Goal: Transaction & Acquisition: Download file/media

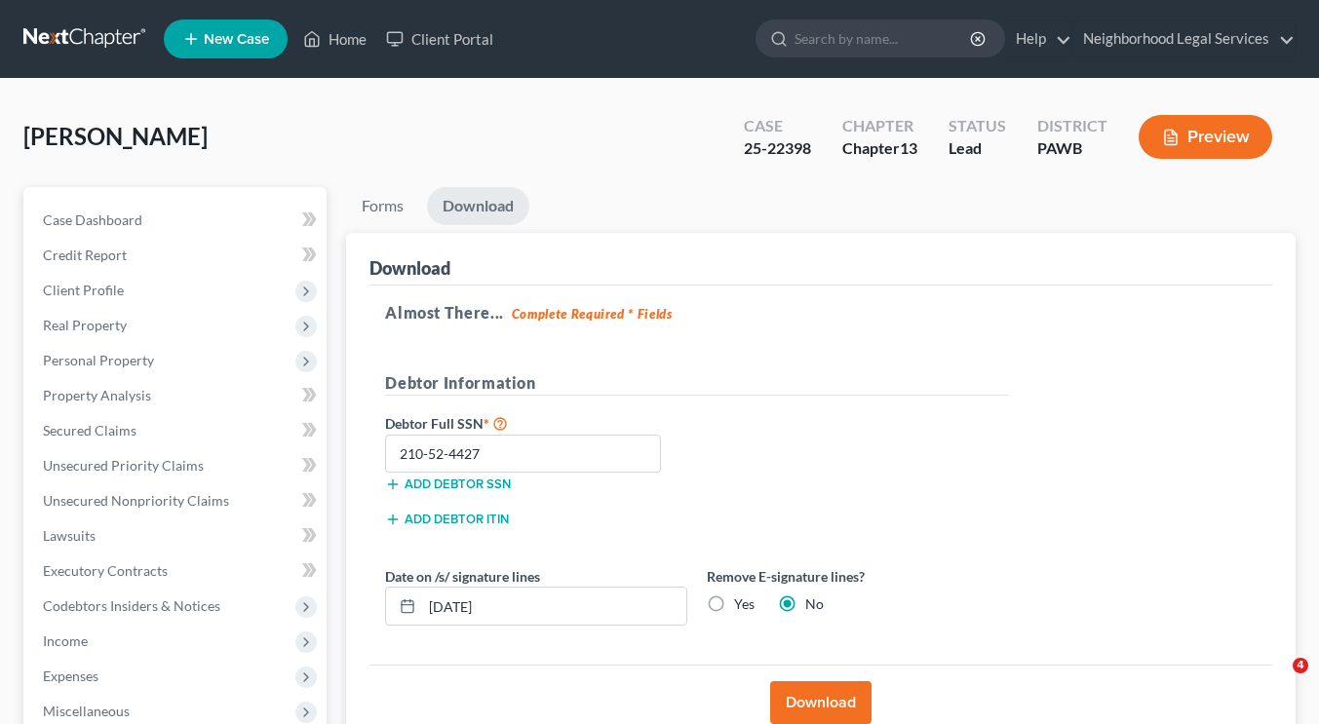
drag, startPoint x: 0, startPoint y: 0, endPoint x: 109, endPoint y: 49, distance: 119.5
click at [109, 49] on link at bounding box center [85, 38] width 125 height 35
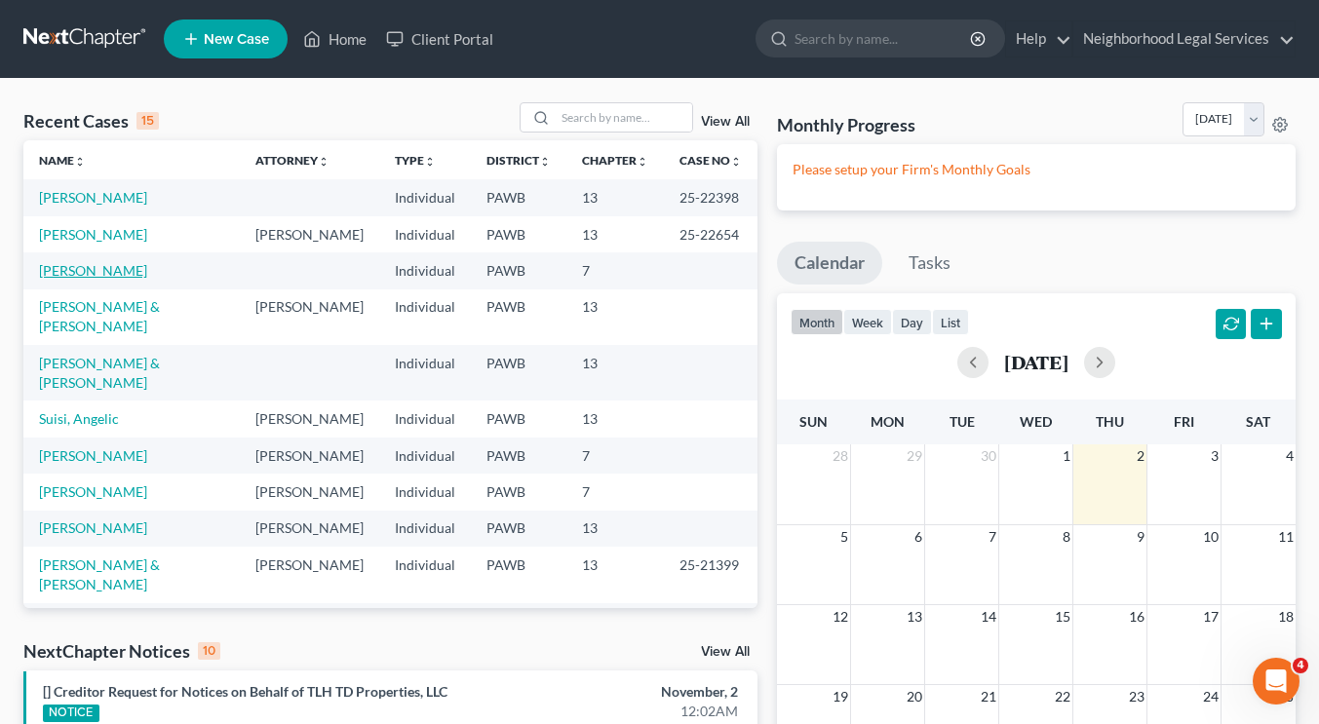
click at [80, 266] on link "[PERSON_NAME]" at bounding box center [93, 270] width 108 height 17
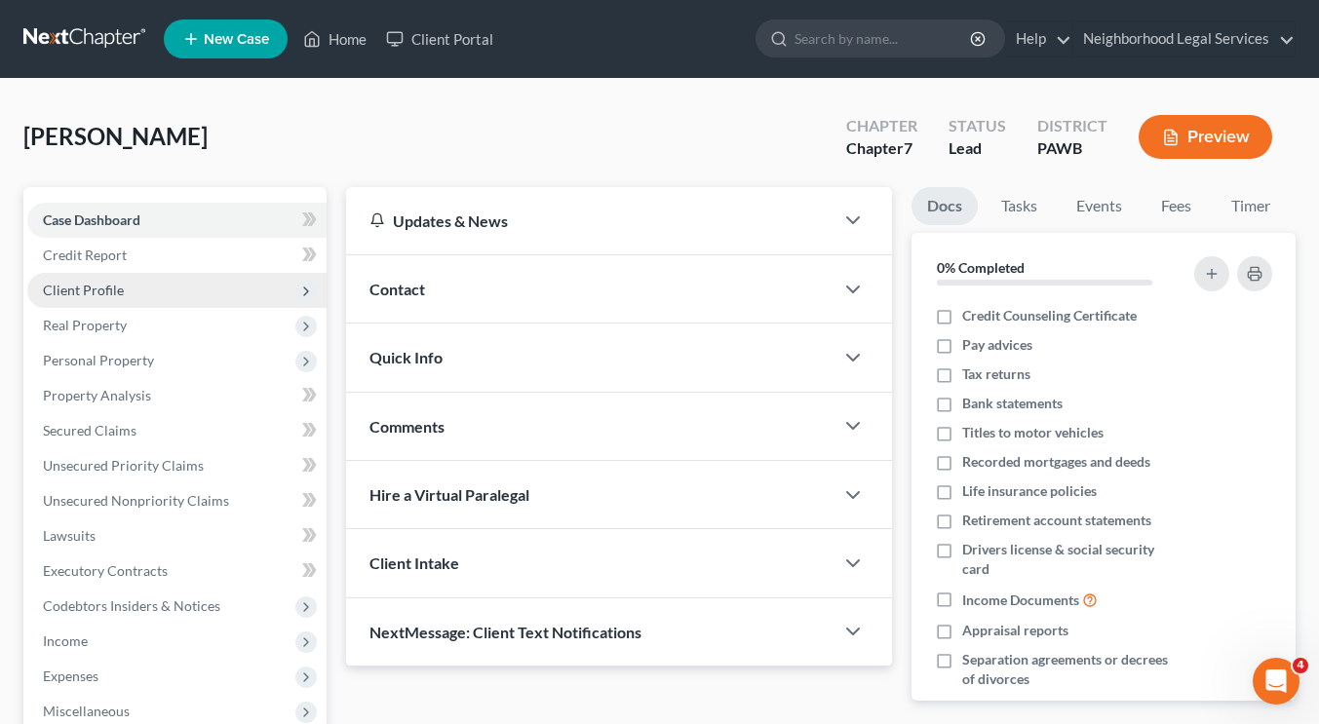
click at [149, 304] on span "Client Profile" at bounding box center [176, 290] width 299 height 35
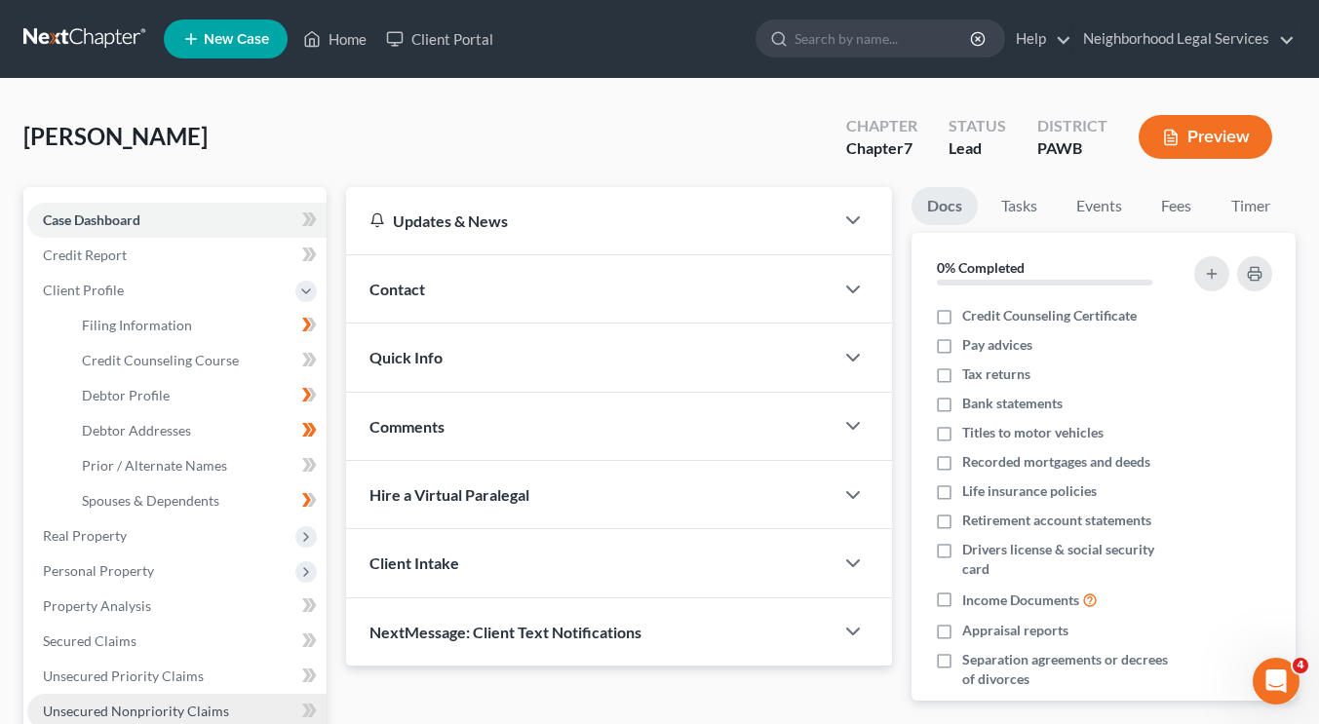
click at [178, 703] on span "Unsecured Nonpriority Claims" at bounding box center [136, 711] width 186 height 17
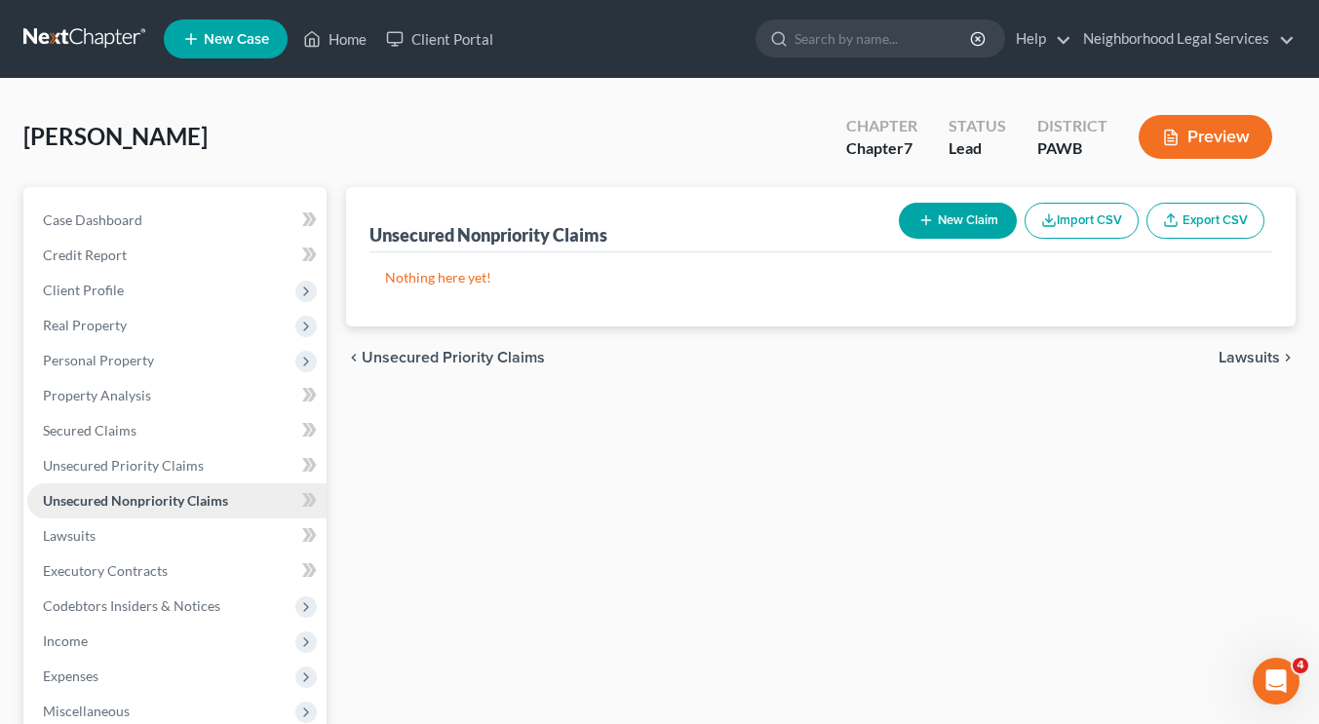
click at [151, 497] on span "Unsecured Nonpriority Claims" at bounding box center [135, 500] width 185 height 17
click at [148, 508] on link "Unsecured Nonpriority Claims" at bounding box center [176, 500] width 299 height 35
click at [113, 49] on link at bounding box center [85, 38] width 125 height 35
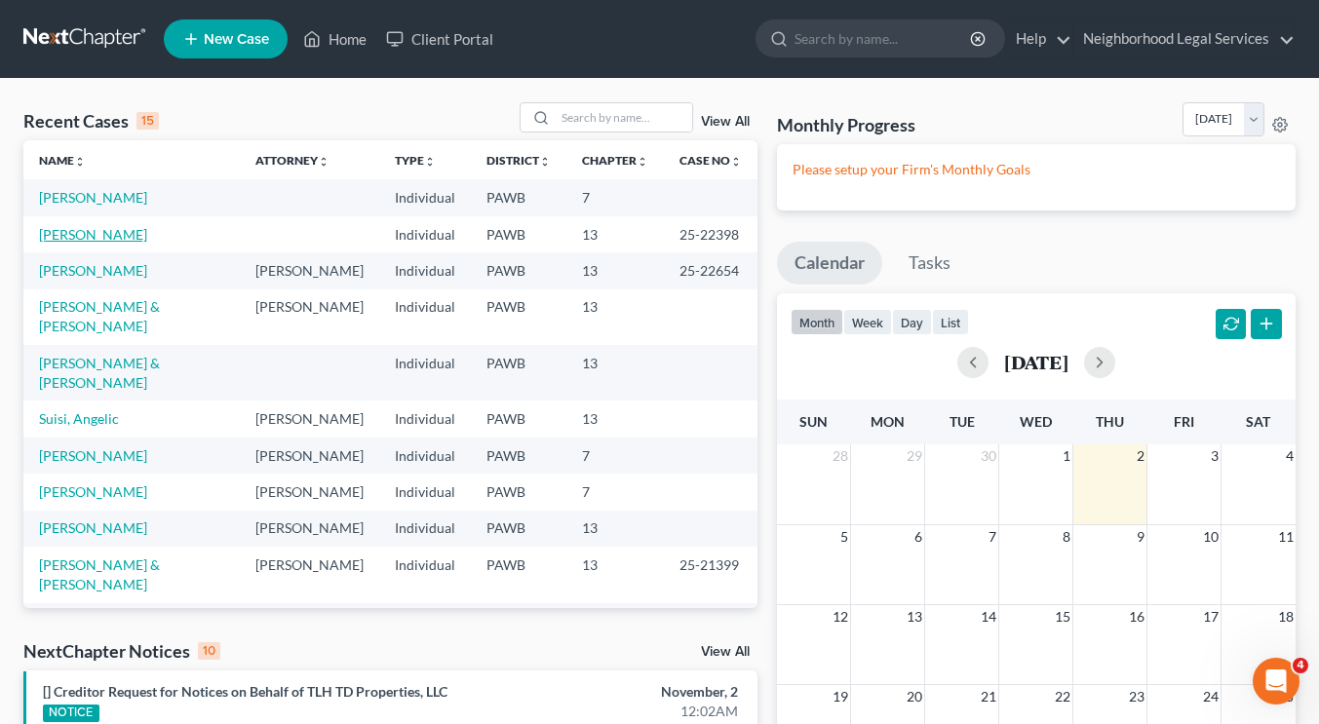
click at [100, 238] on link "[PERSON_NAME]" at bounding box center [93, 234] width 108 height 17
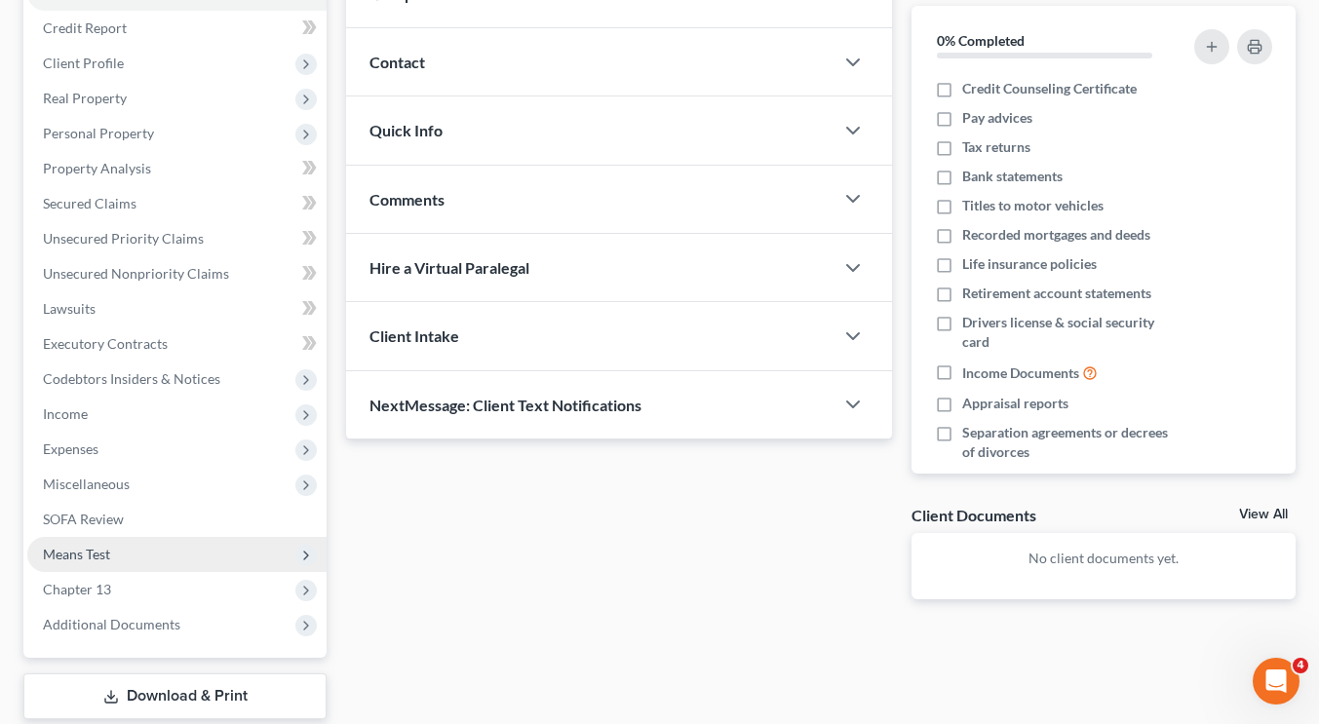
scroll to position [210, 0]
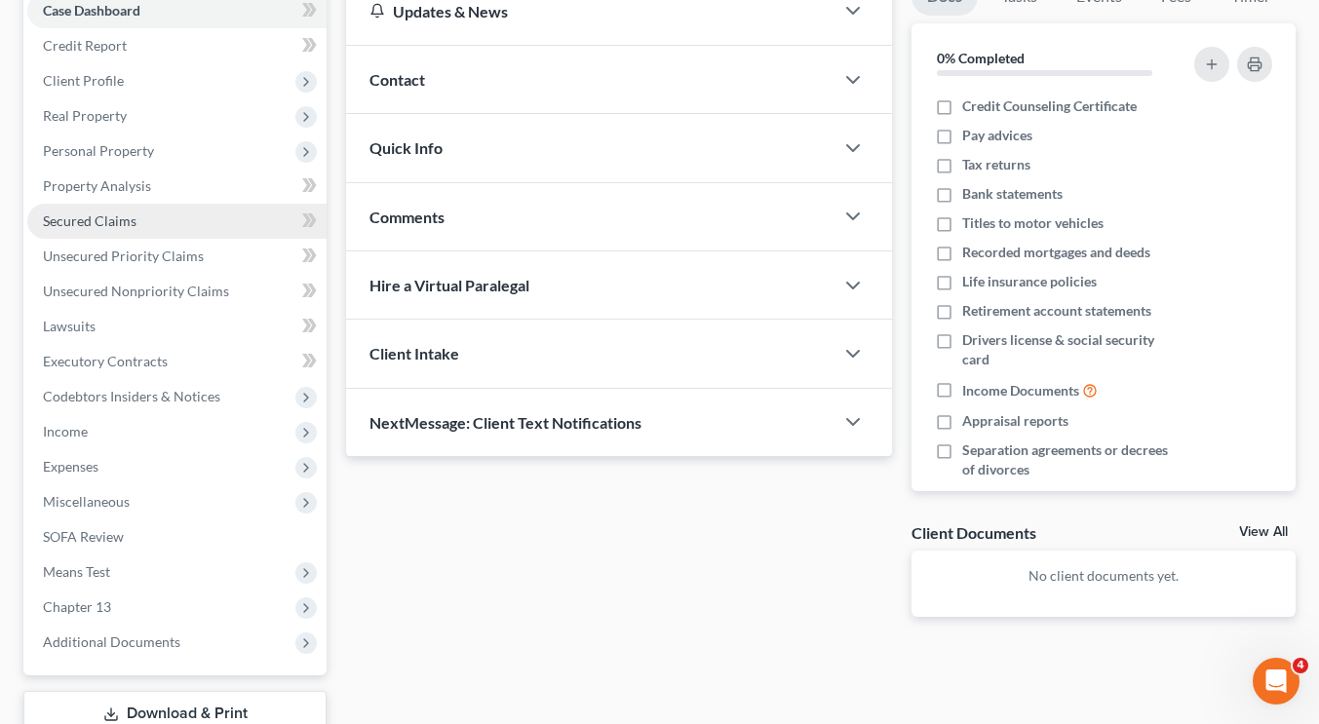
click at [147, 223] on link "Secured Claims" at bounding box center [176, 221] width 299 height 35
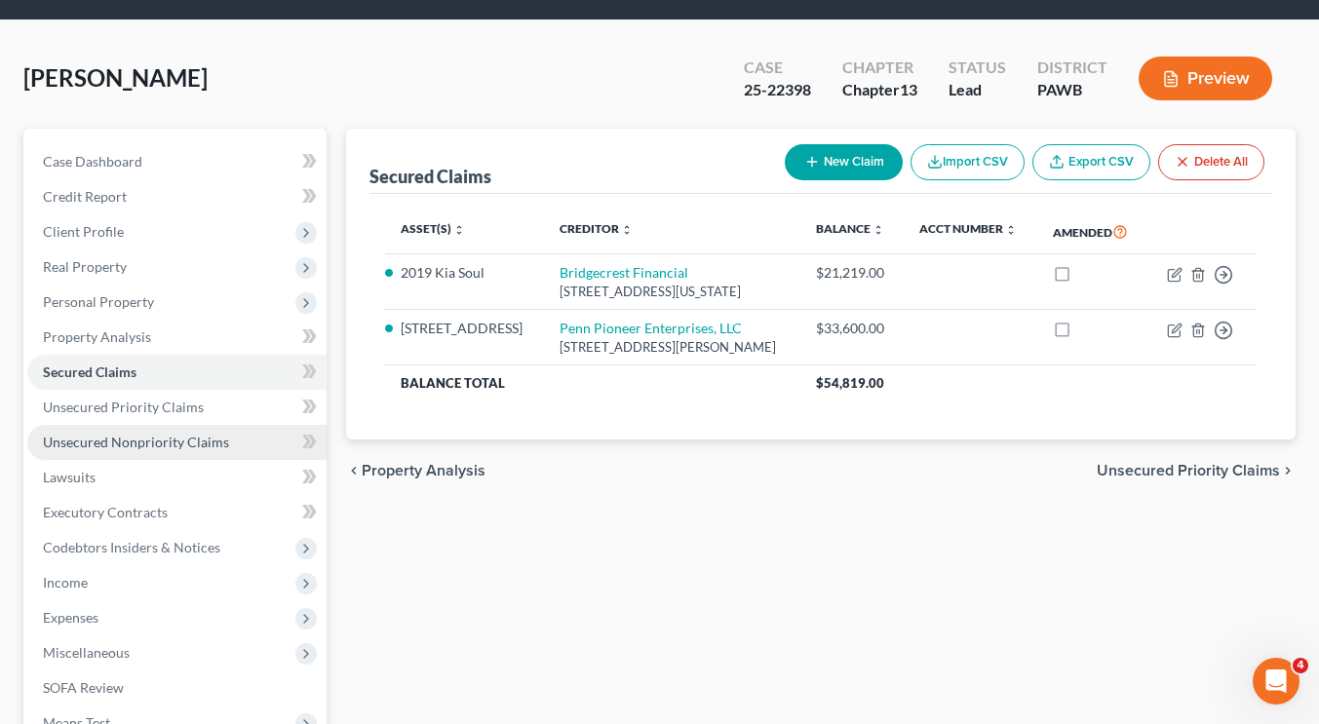
scroll to position [59, 0]
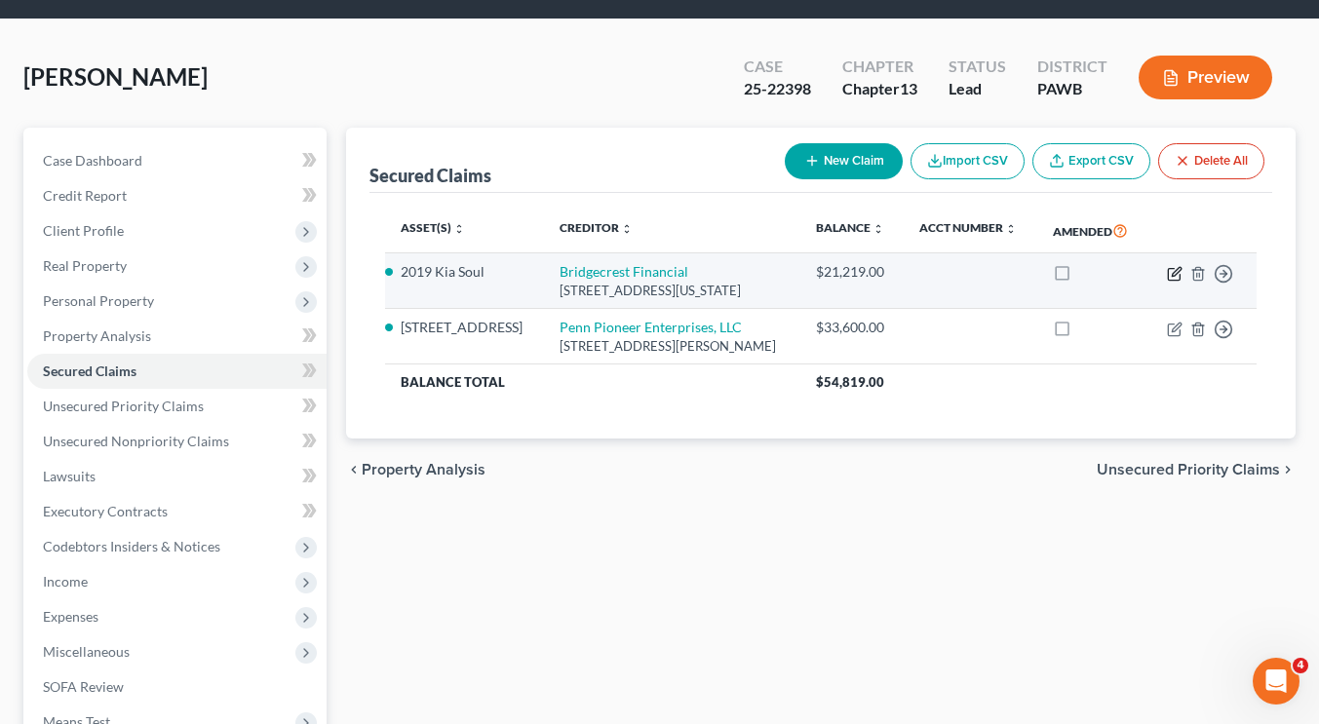
click at [1176, 278] on icon "button" at bounding box center [1175, 274] width 16 height 16
select select "3"
select select "0"
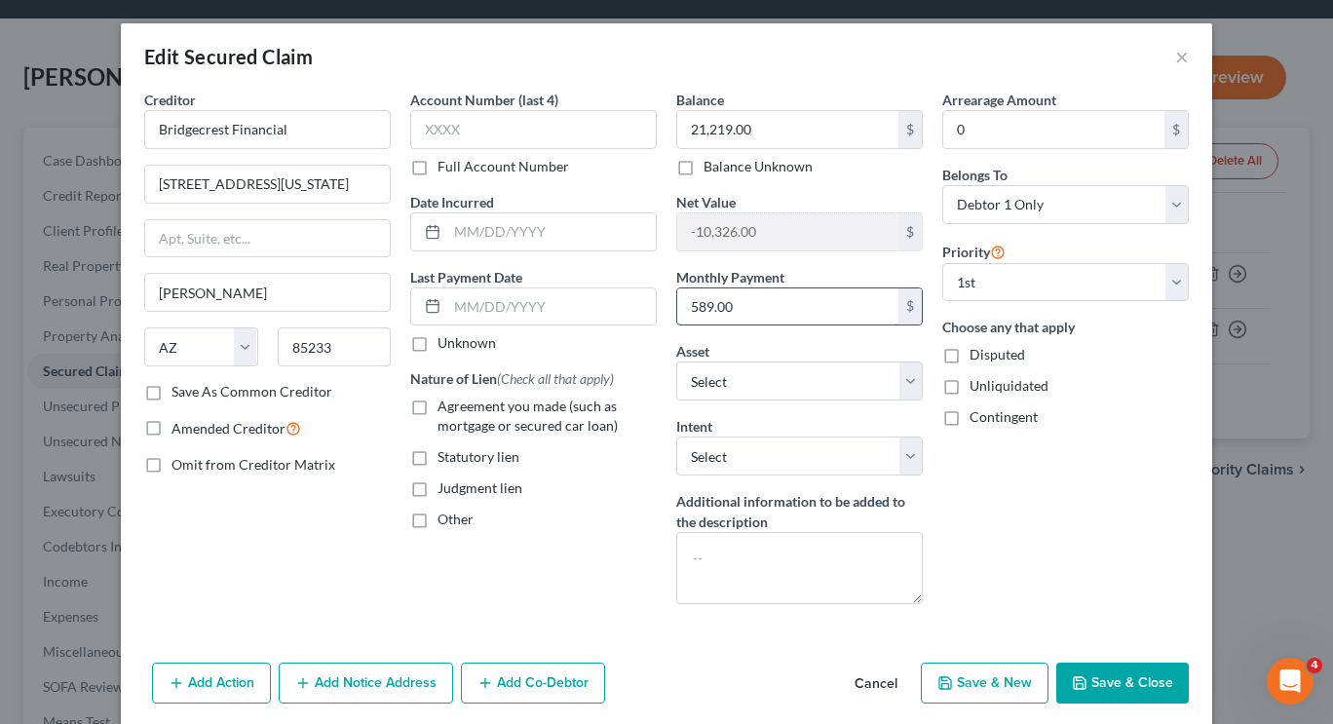
click at [798, 303] on input "589.00" at bounding box center [787, 307] width 221 height 37
click at [1072, 542] on div "Arrearage Amount 0 $ Belongs To * Select Debtor 1 Only Debtor 2 Only Debtor 1 A…" at bounding box center [1066, 355] width 266 height 530
click at [1109, 696] on button "Save & Close" at bounding box center [1123, 683] width 133 height 41
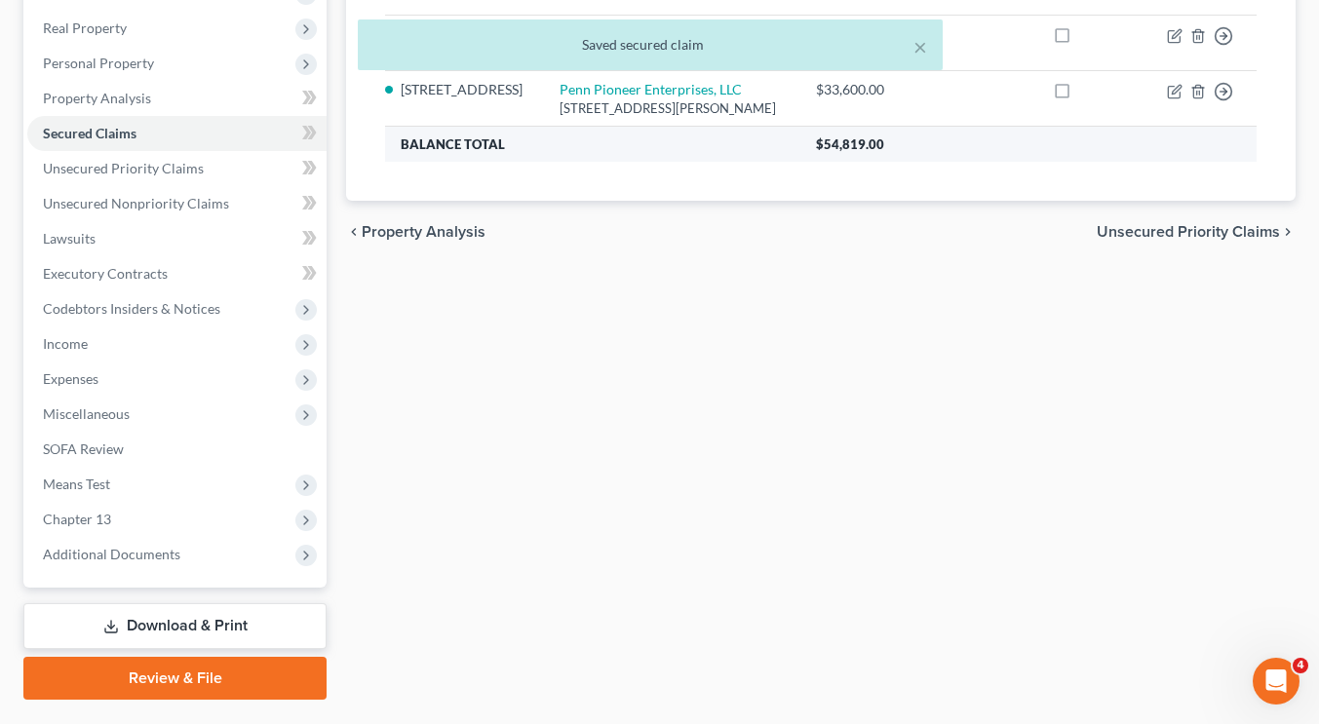
scroll to position [324, 0]
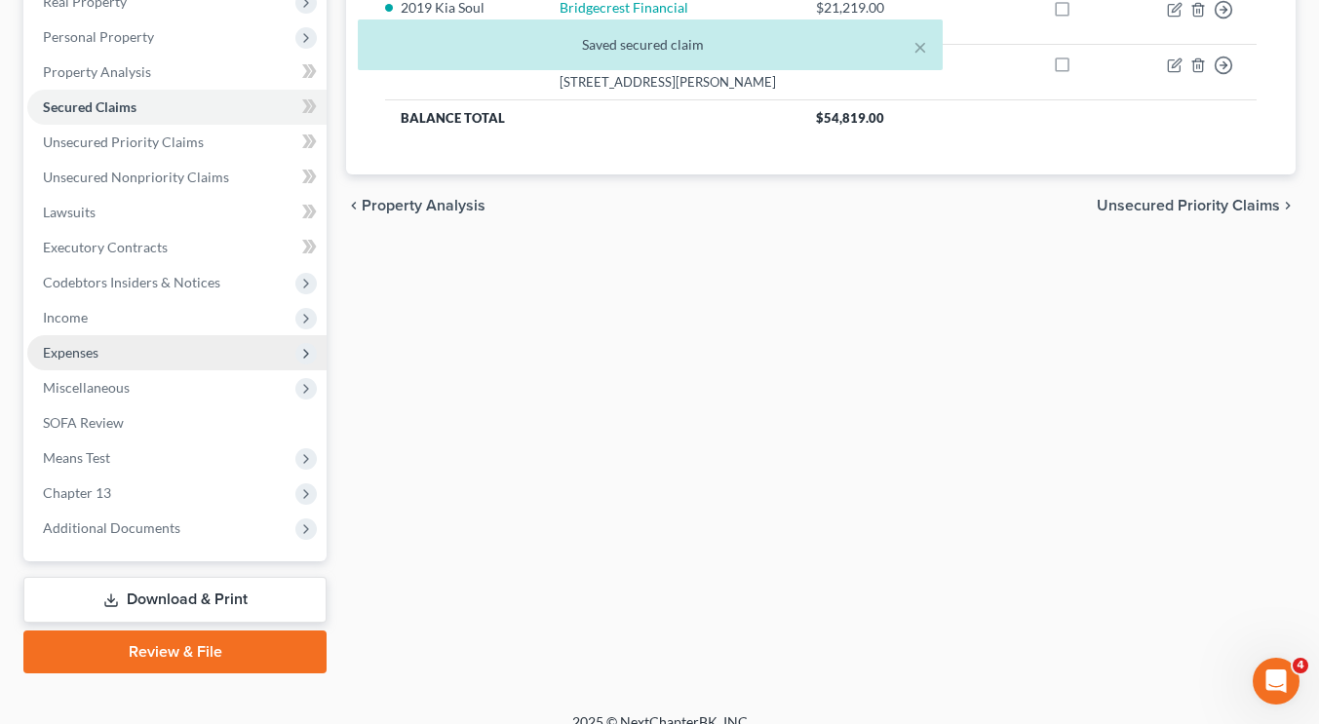
click at [105, 345] on span "Expenses" at bounding box center [176, 352] width 299 height 35
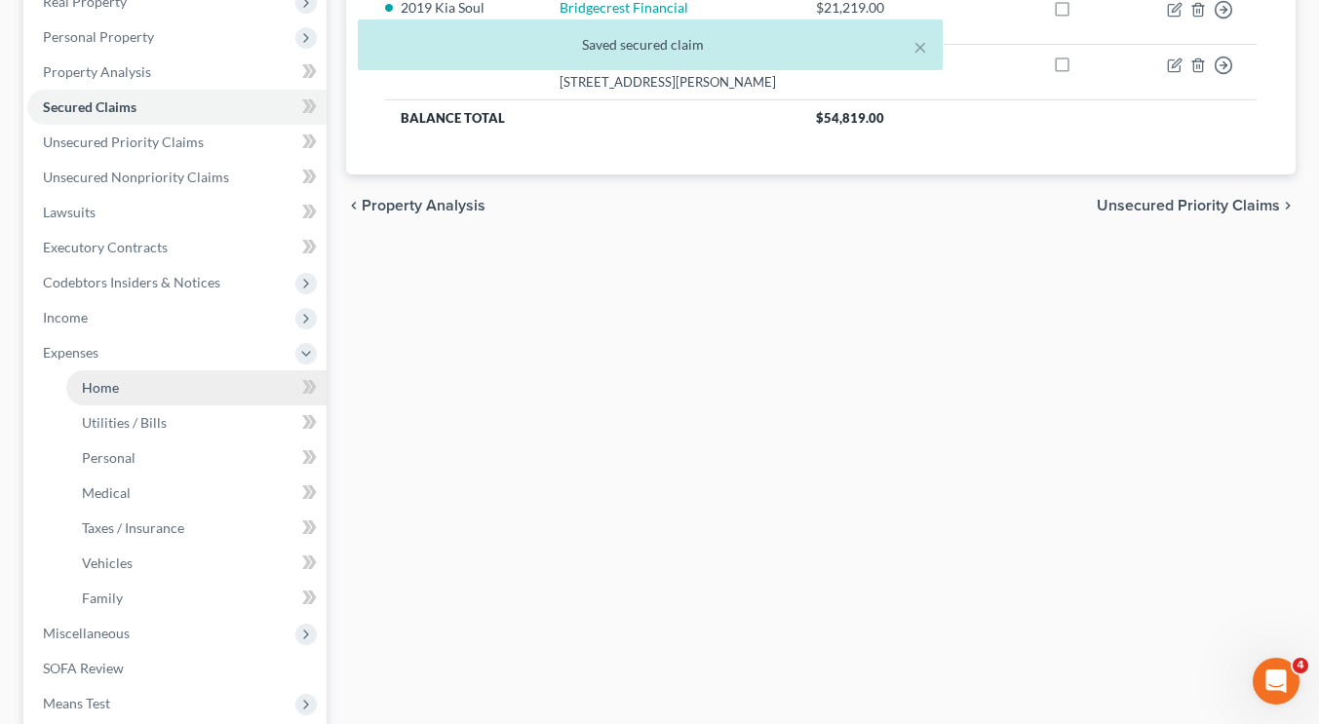
click at [120, 385] on link "Home" at bounding box center [196, 387] width 260 height 35
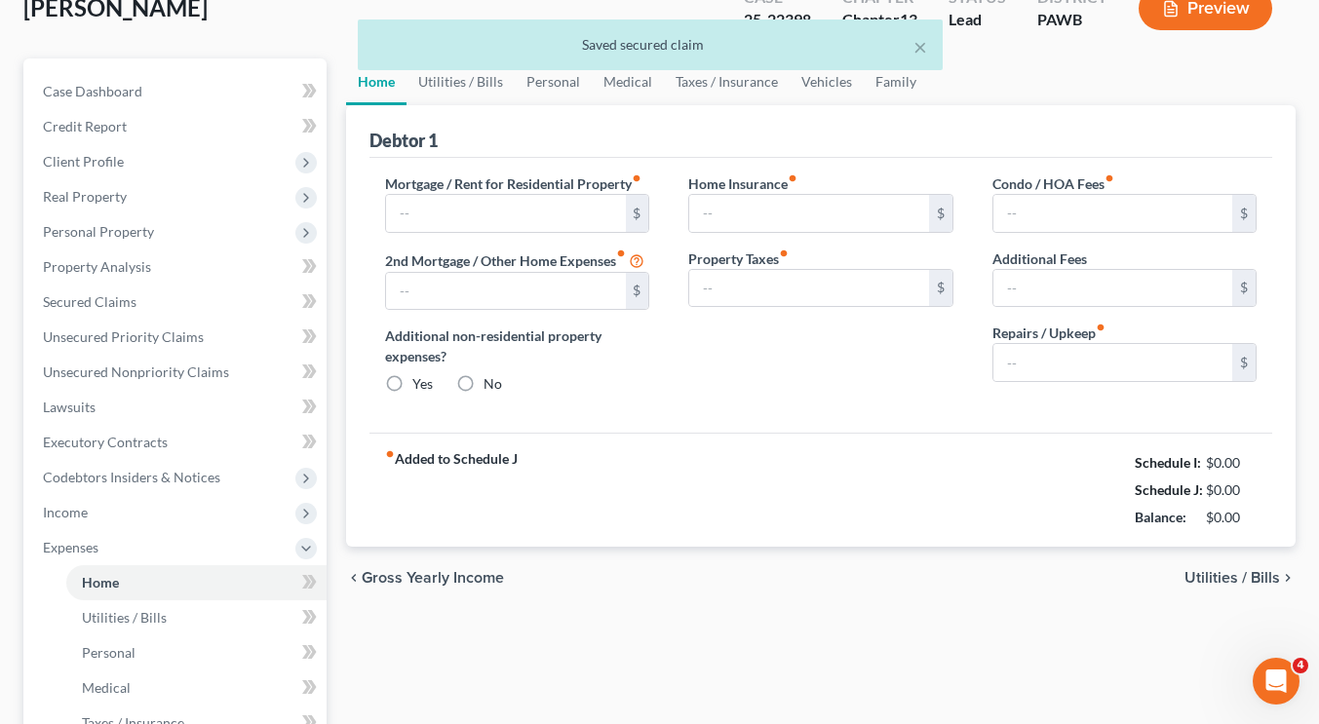
type input "0.00"
radio input "true"
type input "0.00"
type input "282.46"
type input "0.00"
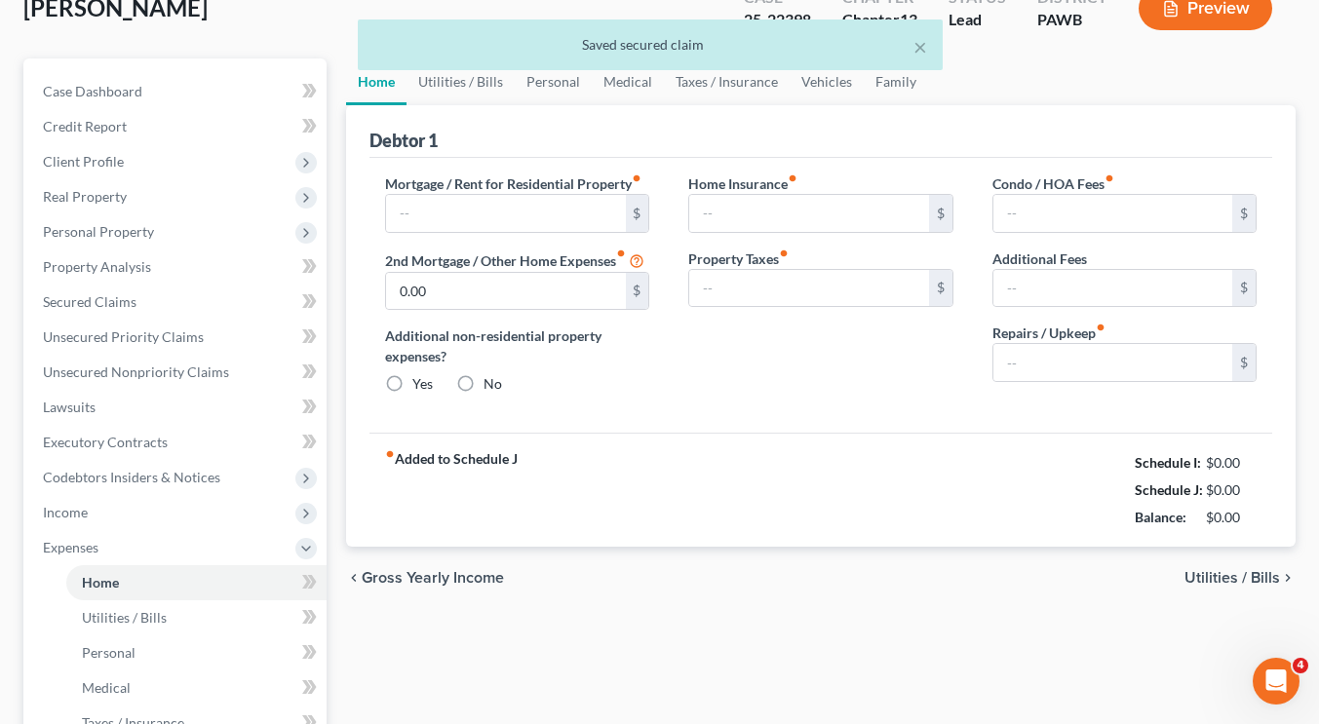
type input "0.00"
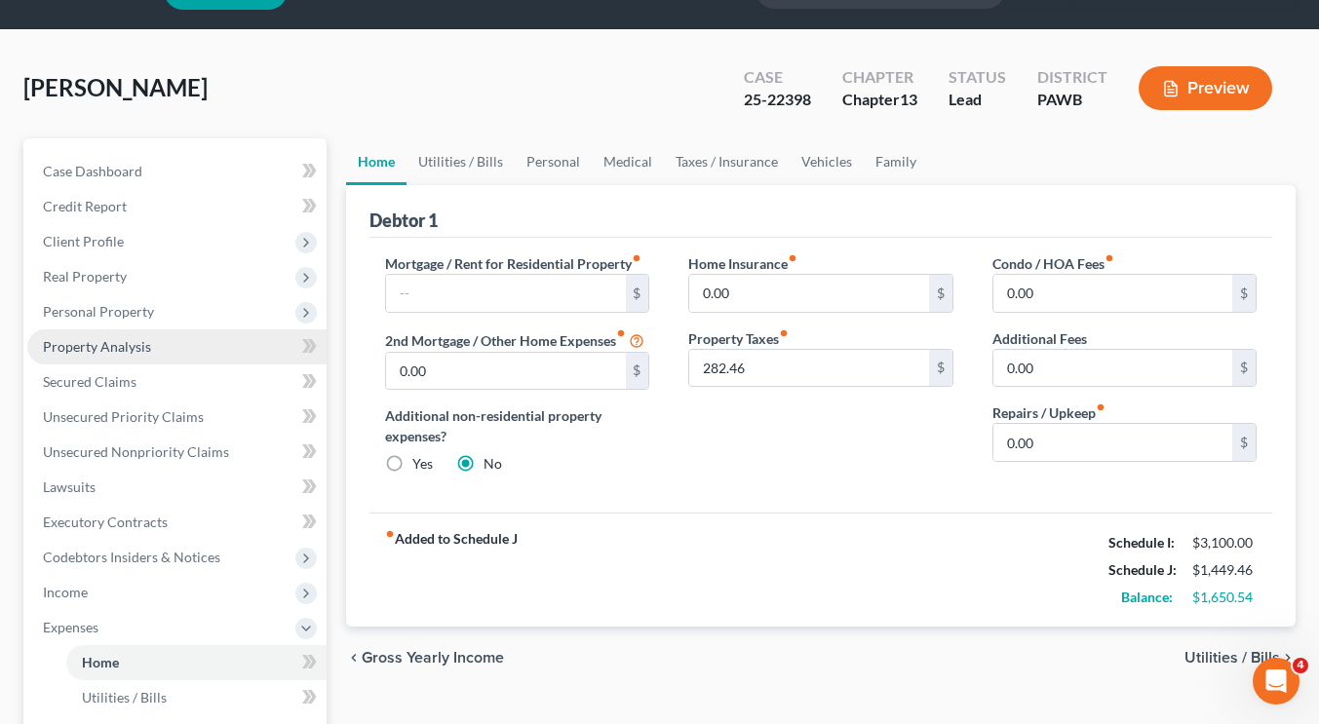
scroll to position [591, 0]
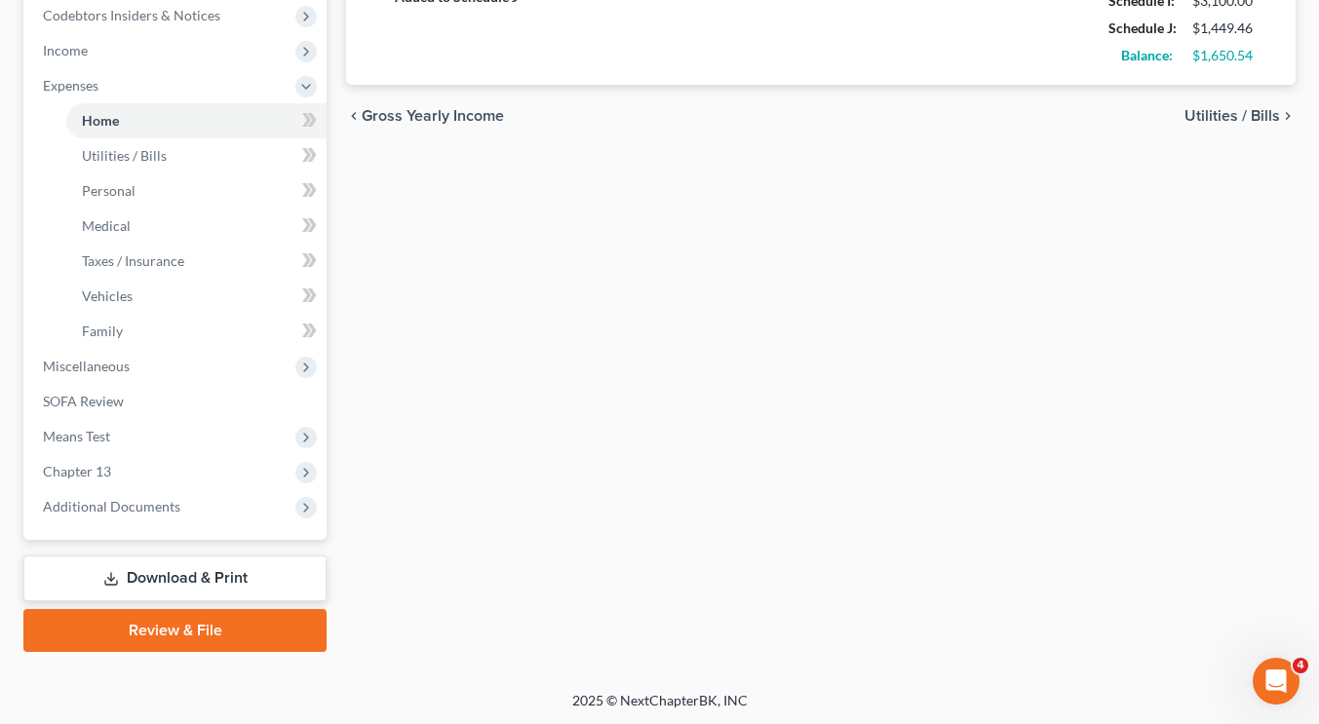
click at [168, 560] on link "Download & Print" at bounding box center [174, 579] width 303 height 46
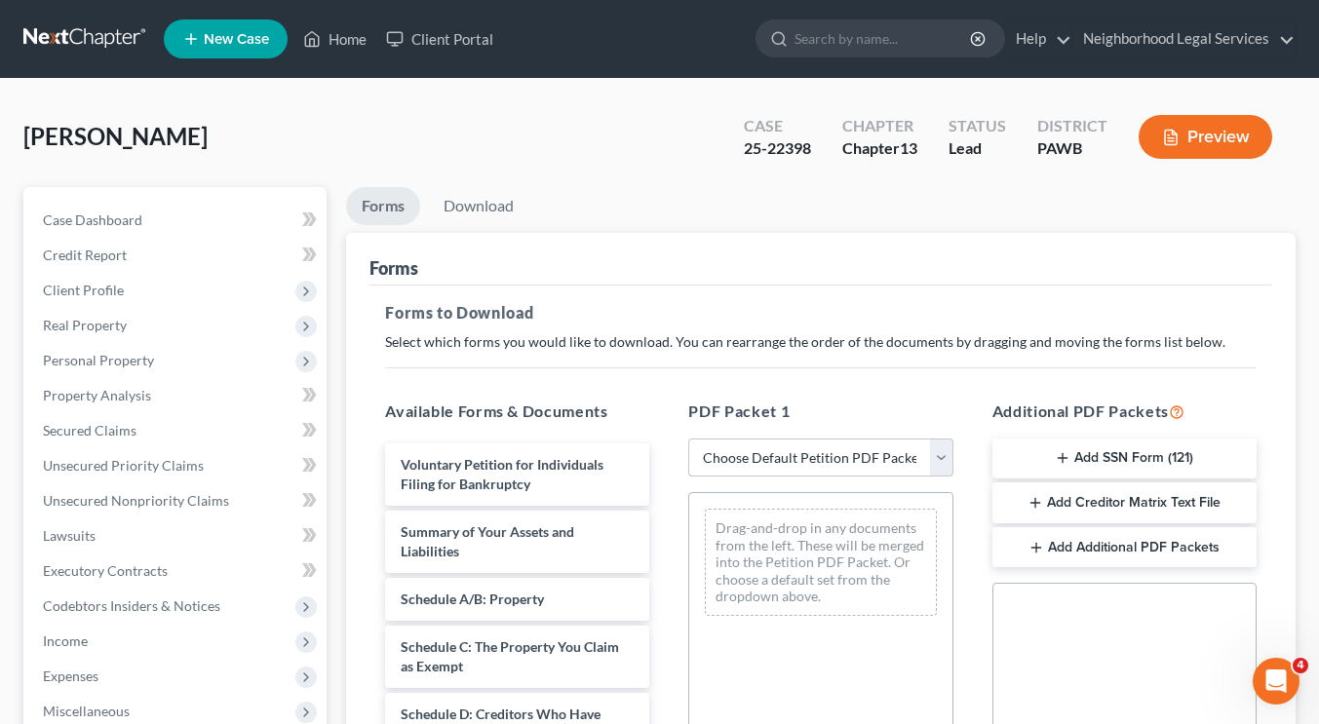
click at [825, 455] on select "Choose Default Petition PDF Packet Complete Bankruptcy Petition (all forms and …" at bounding box center [820, 458] width 264 height 39
select select "0"
click at [688, 439] on select "Choose Default Petition PDF Packet Complete Bankruptcy Petition (all forms and …" at bounding box center [820, 458] width 264 height 39
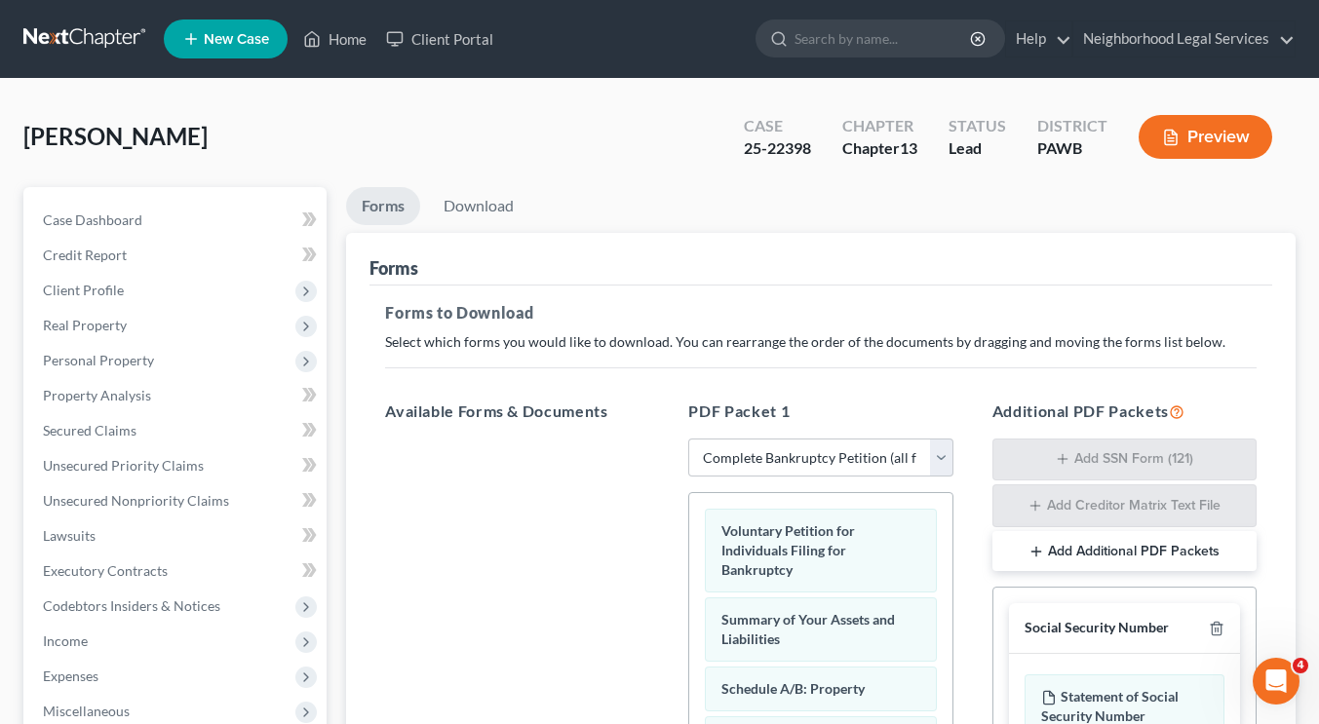
drag, startPoint x: 818, startPoint y: 534, endPoint x: 490, endPoint y: 495, distance: 329.8
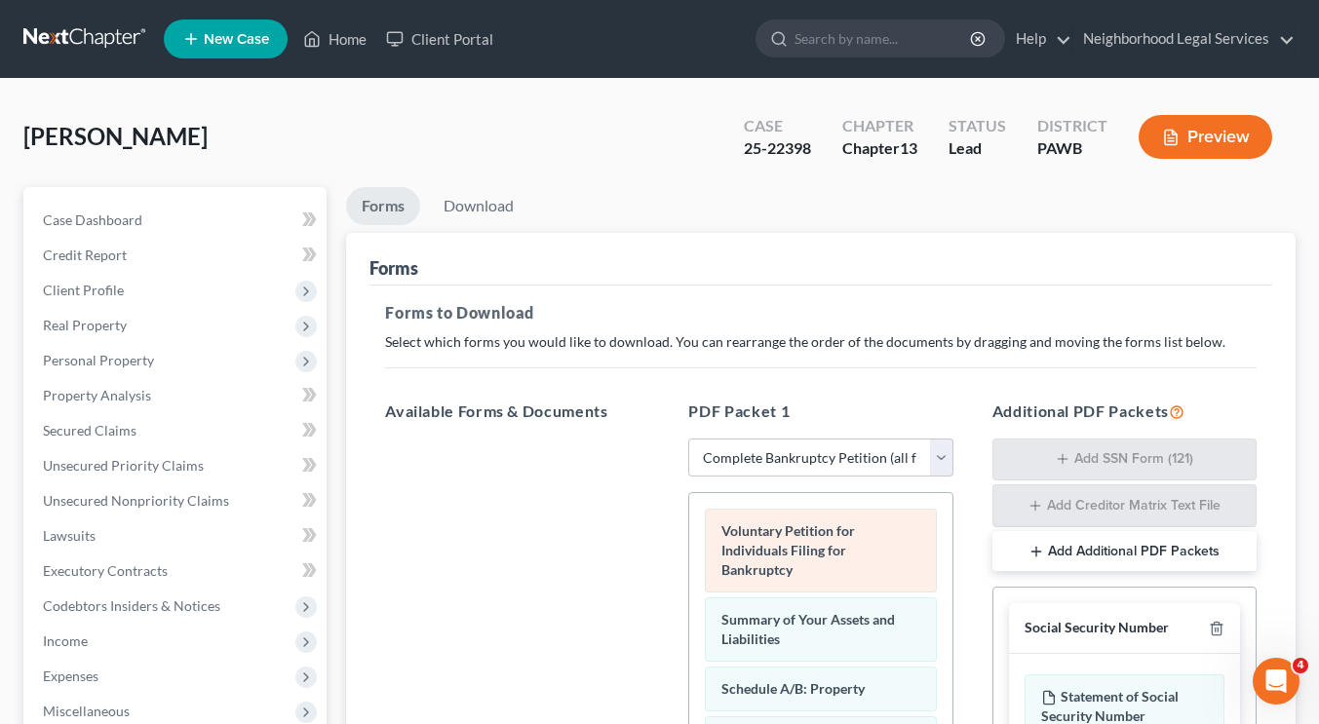
drag, startPoint x: 490, startPoint y: 495, endPoint x: 746, endPoint y: 556, distance: 262.4
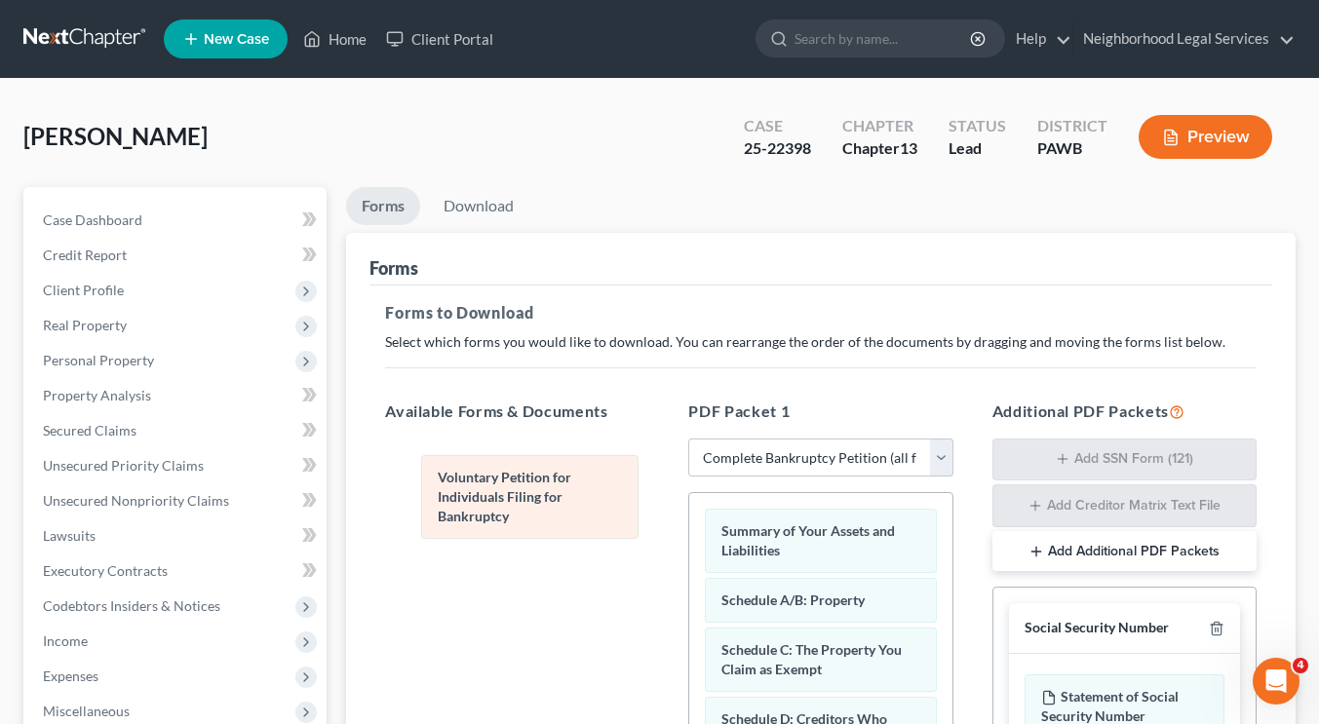
drag, startPoint x: 783, startPoint y: 563, endPoint x: 487, endPoint y: 509, distance: 300.3
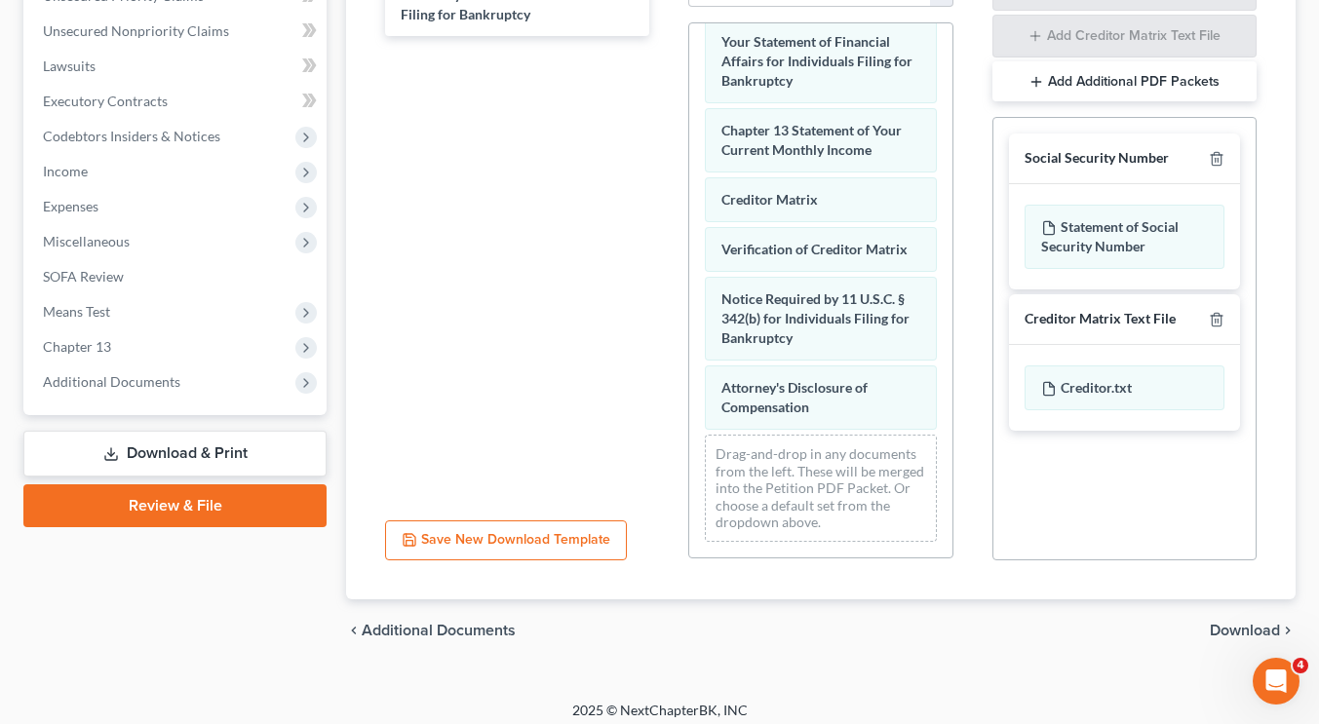
scroll to position [481, 0]
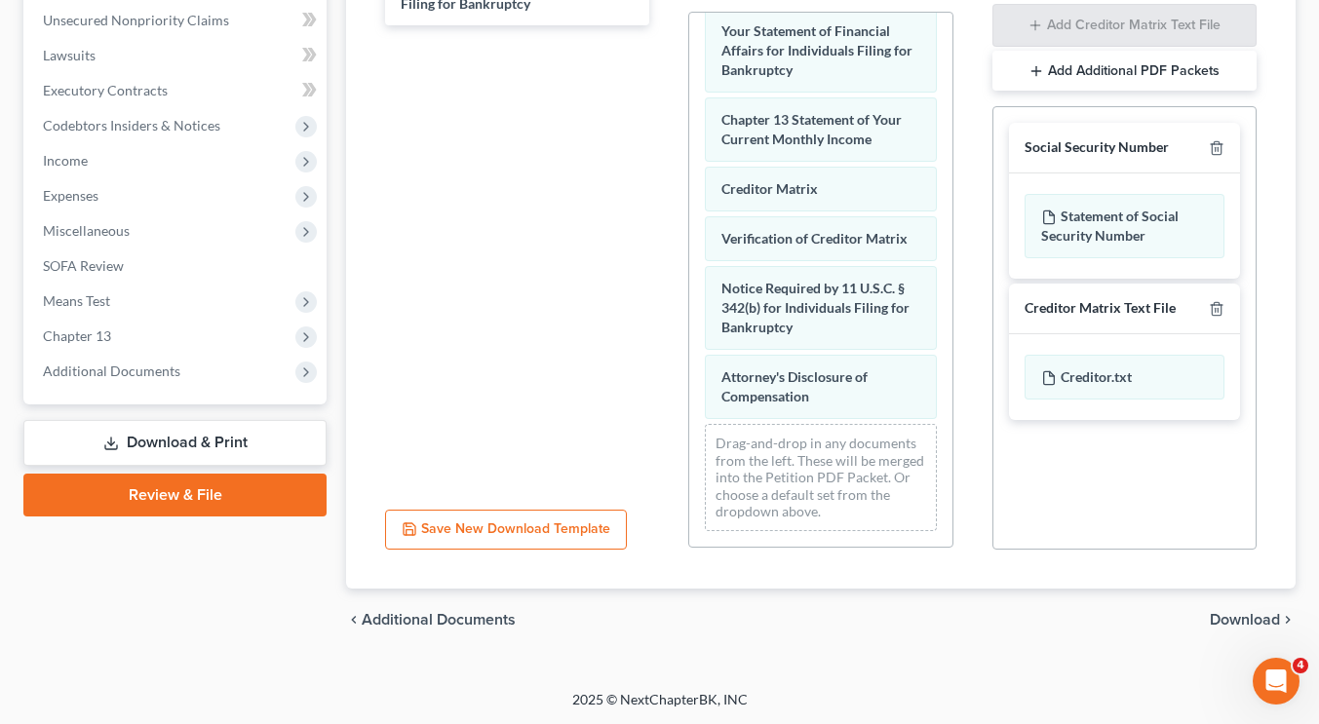
click at [1253, 626] on span "Download" at bounding box center [1245, 620] width 70 height 16
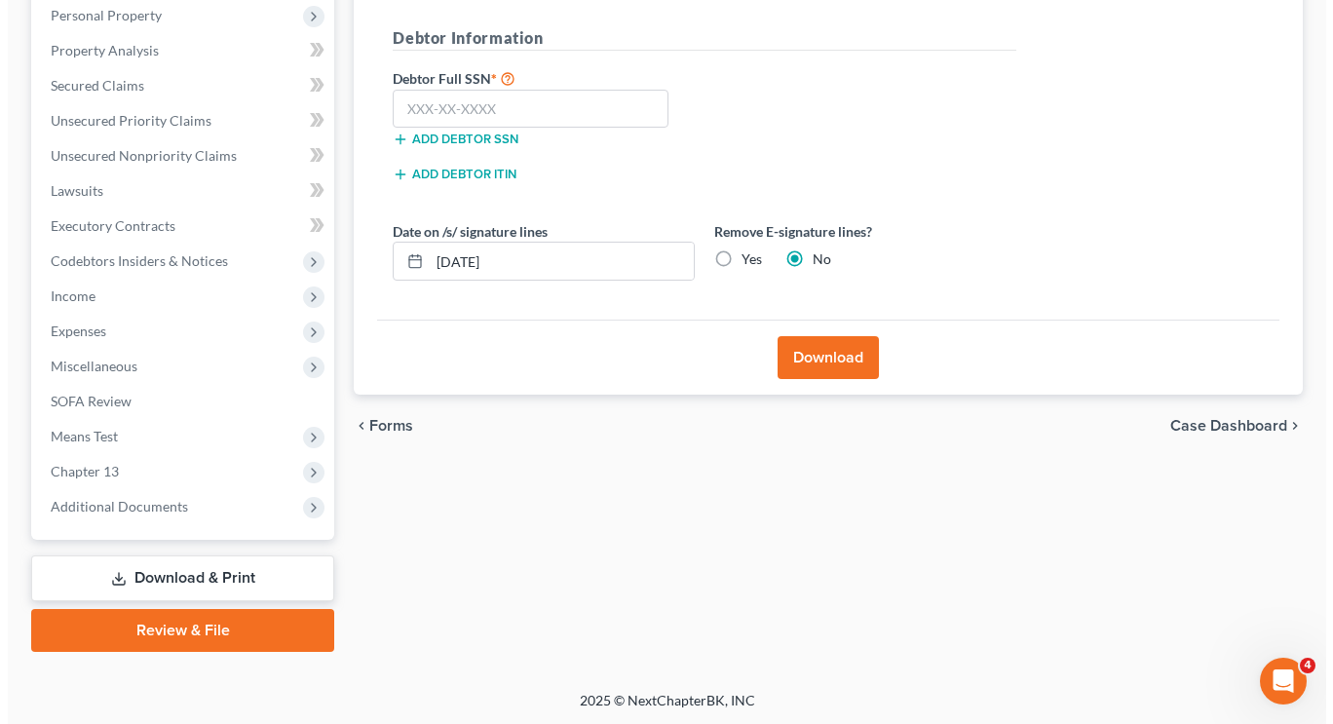
scroll to position [291, 0]
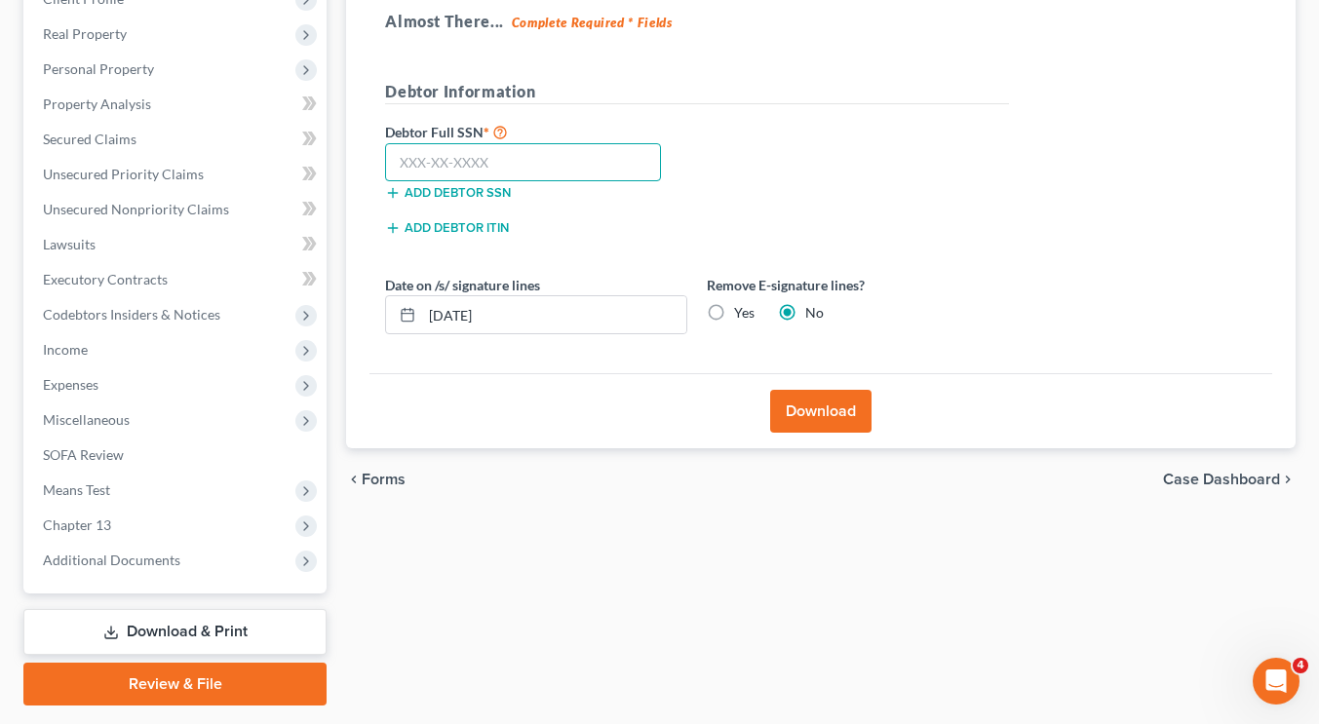
click at [477, 160] on input "text" at bounding box center [523, 162] width 276 height 39
type input "210-52-4427"
click at [855, 401] on button "Download" at bounding box center [820, 411] width 101 height 43
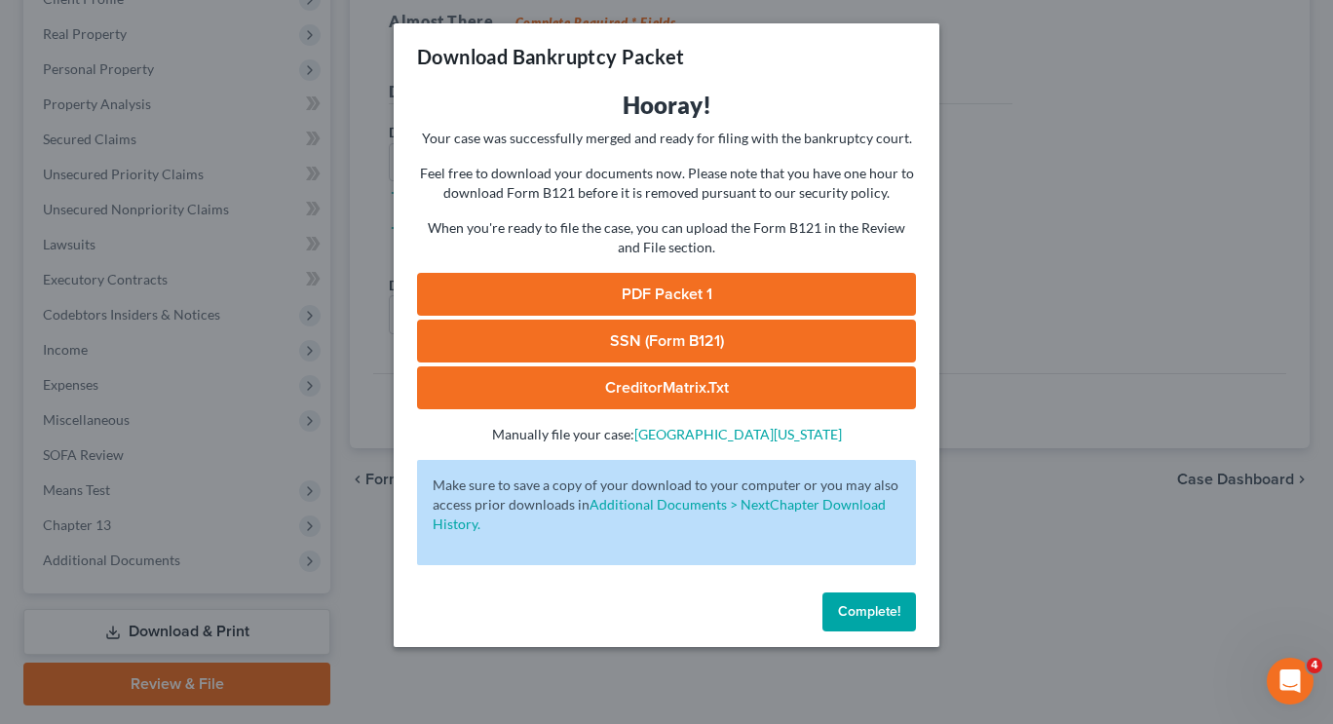
click at [561, 296] on link "PDF Packet 1" at bounding box center [666, 294] width 499 height 43
